Goal: Transaction & Acquisition: Book appointment/travel/reservation

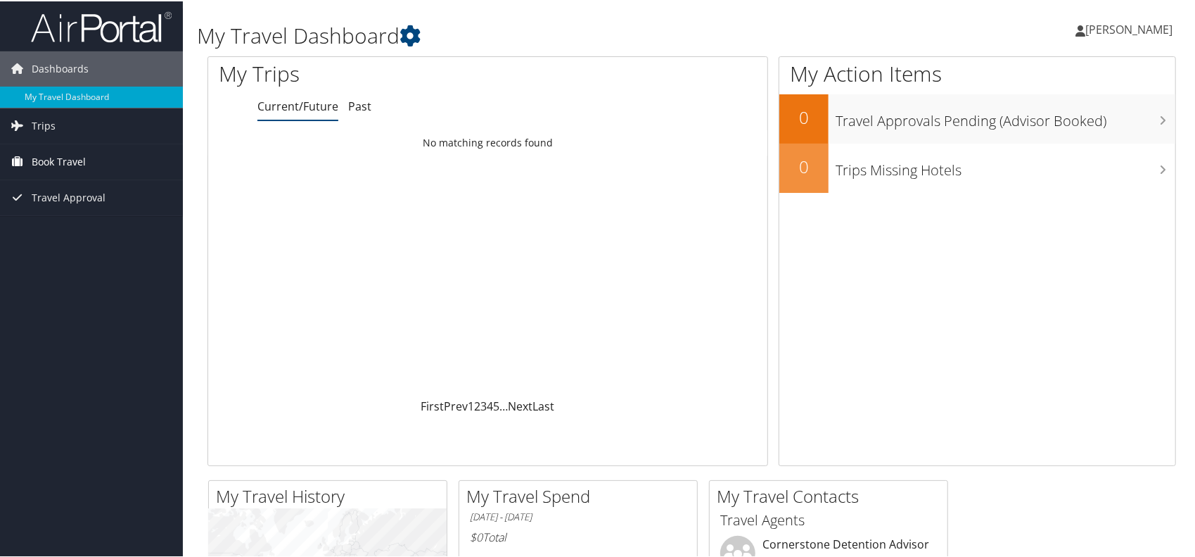
click at [37, 155] on span "Book Travel" at bounding box center [59, 160] width 54 height 35
click at [46, 131] on span "Trips" at bounding box center [44, 124] width 24 height 35
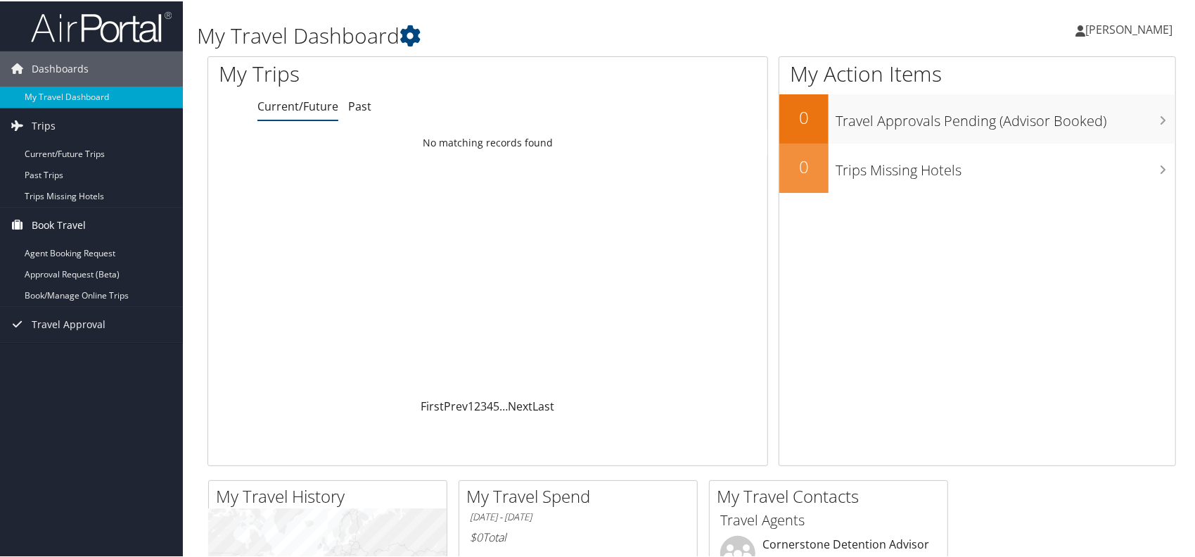
click at [49, 215] on span "Book Travel" at bounding box center [59, 223] width 54 height 35
click at [58, 211] on span "Book Travel" at bounding box center [59, 223] width 54 height 35
click at [41, 295] on link "Book/Manage Online Trips" at bounding box center [91, 294] width 183 height 21
